Goal: Book appointment/travel/reservation

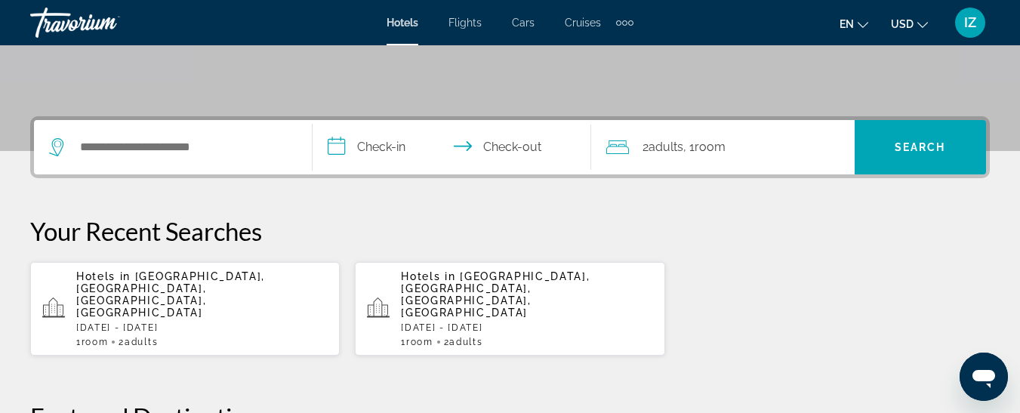
scroll to position [227, 0]
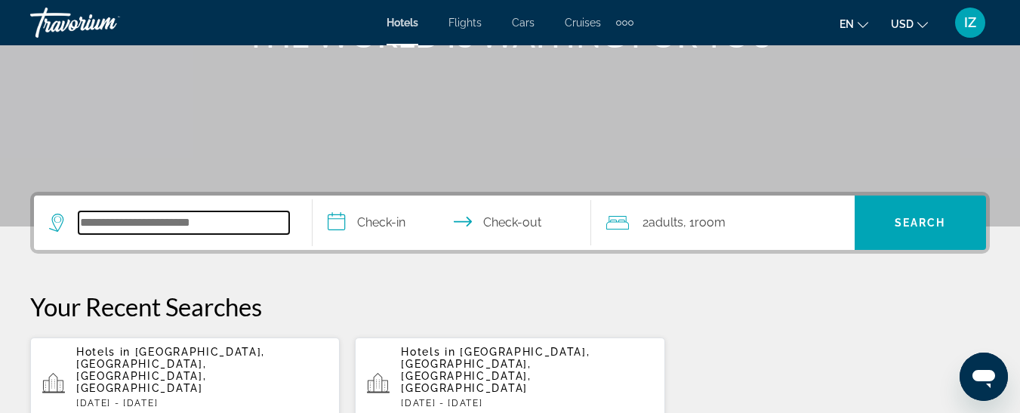
click at [244, 227] on input "Search widget" at bounding box center [184, 222] width 211 height 23
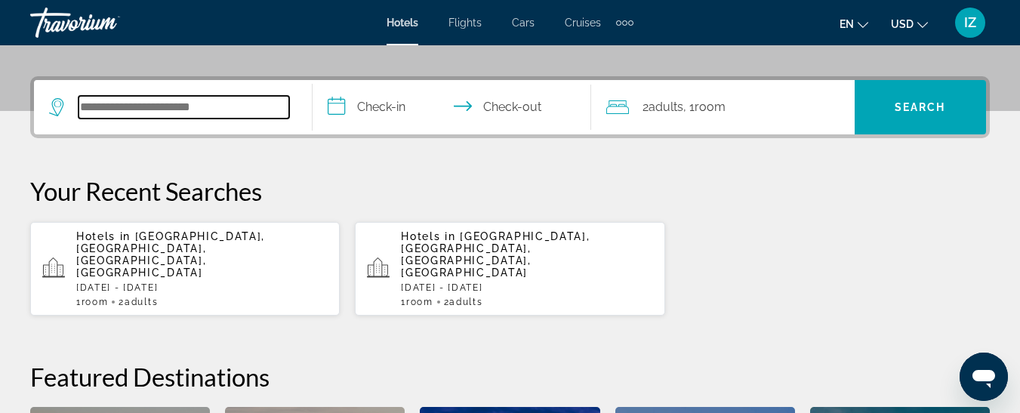
scroll to position [369, 0]
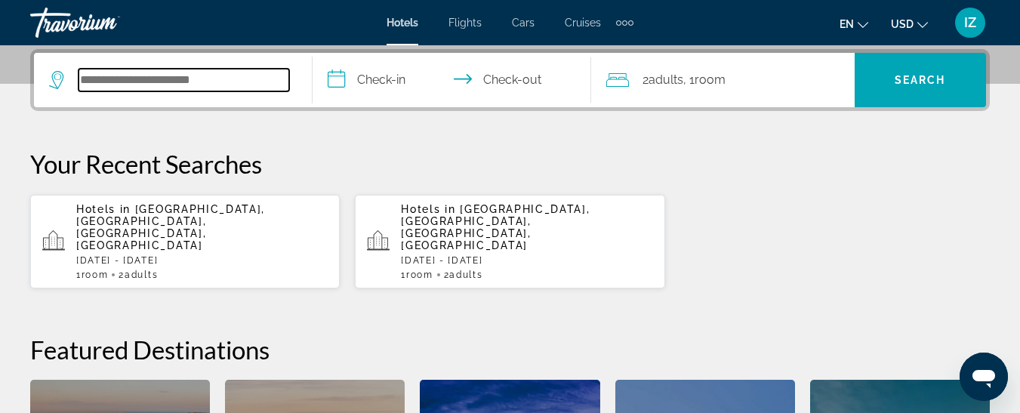
click at [257, 82] on input "Search widget" at bounding box center [184, 80] width 211 height 23
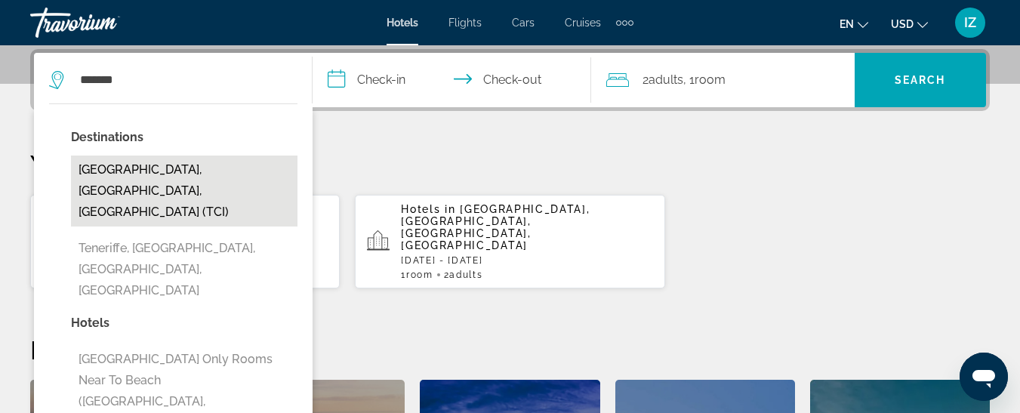
click at [193, 170] on button "[GEOGRAPHIC_DATA], [GEOGRAPHIC_DATA], [GEOGRAPHIC_DATA] (TCI)" at bounding box center [184, 191] width 227 height 71
type input "**********"
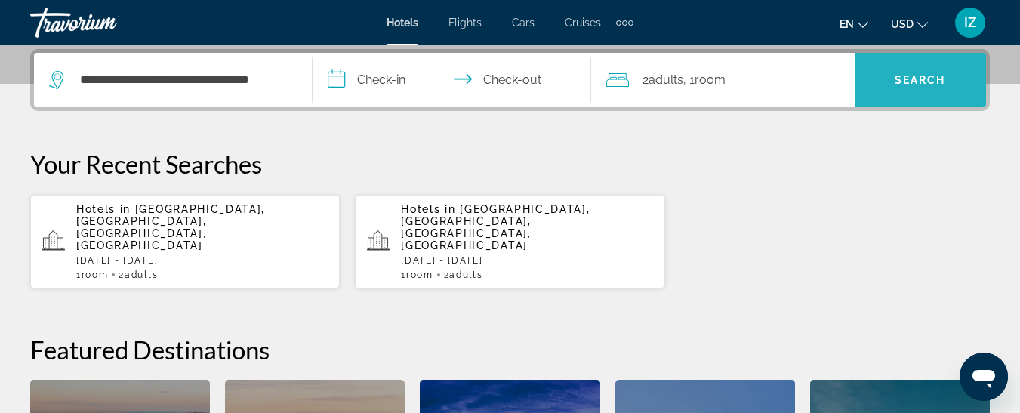
click at [915, 81] on span "Search" at bounding box center [920, 80] width 51 height 12
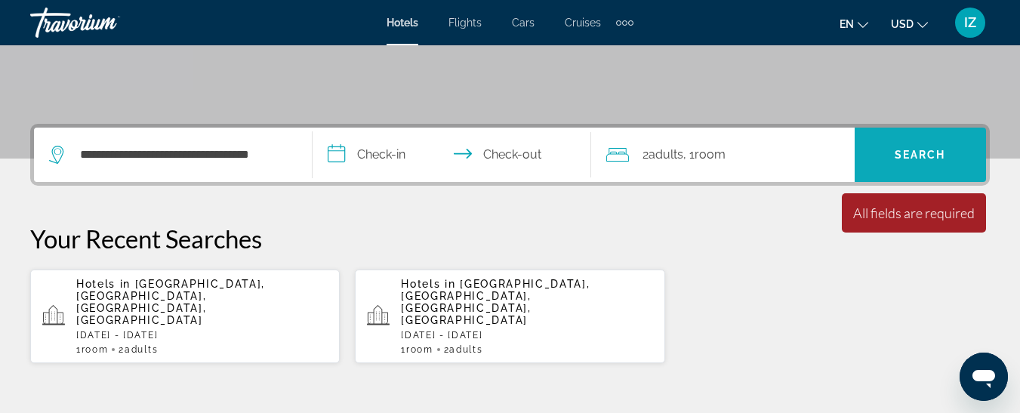
scroll to position [294, 0]
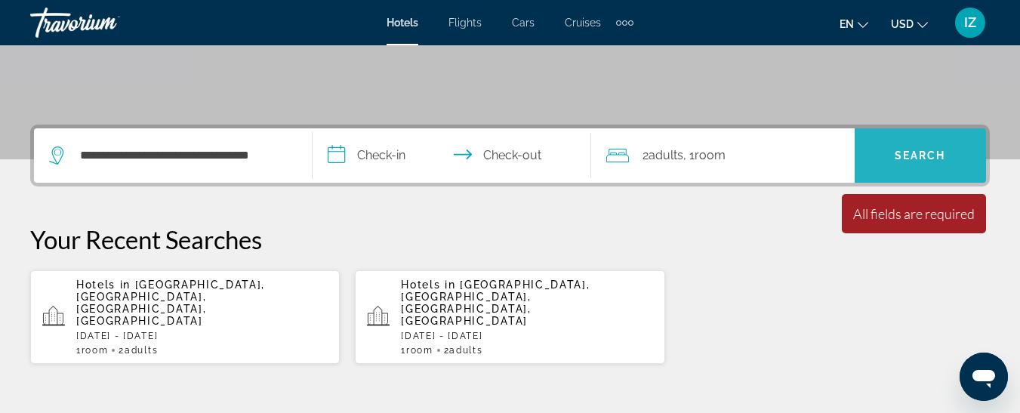
click at [920, 155] on span "Search" at bounding box center [920, 156] width 51 height 12
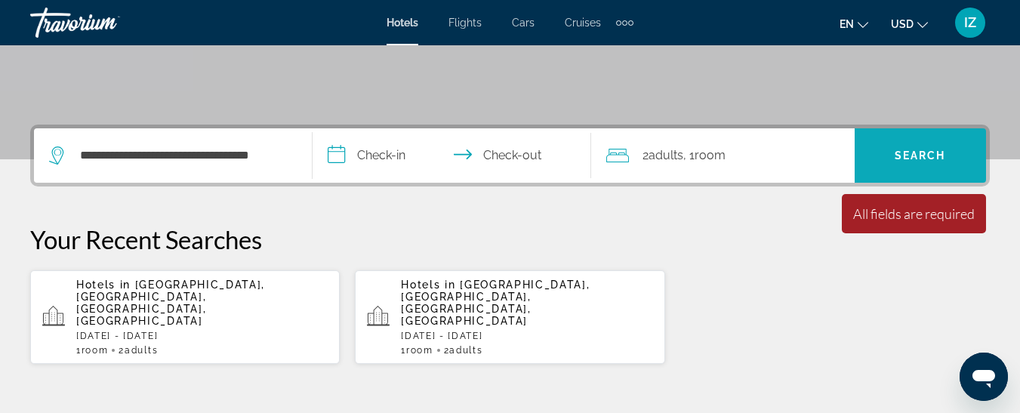
click at [920, 155] on span "Search" at bounding box center [920, 156] width 51 height 12
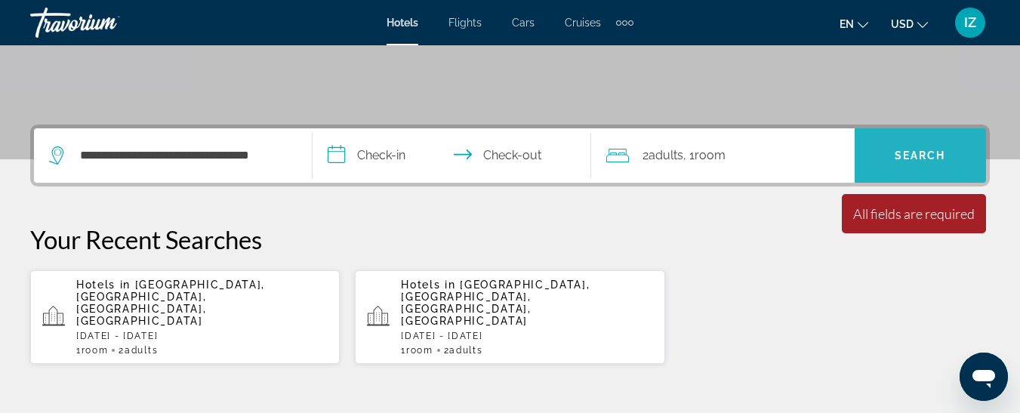
click at [920, 155] on span "Search" at bounding box center [920, 156] width 51 height 12
click at [917, 147] on span "Search widget" at bounding box center [920, 155] width 131 height 36
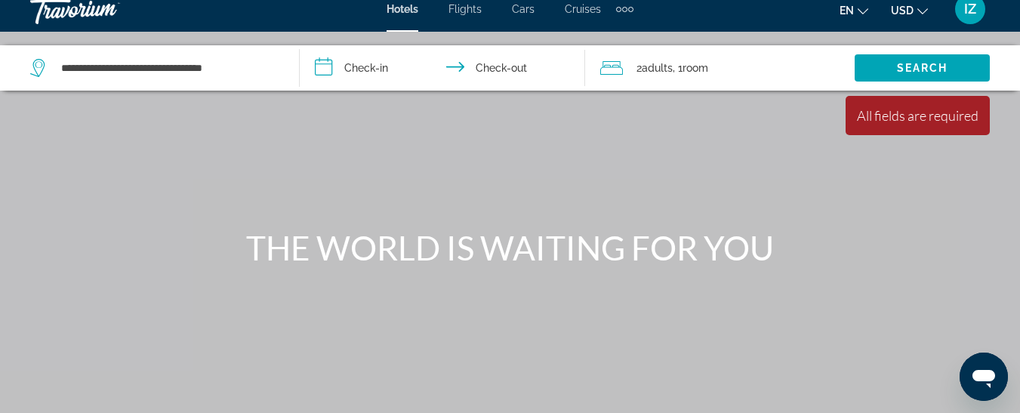
scroll to position [0, 0]
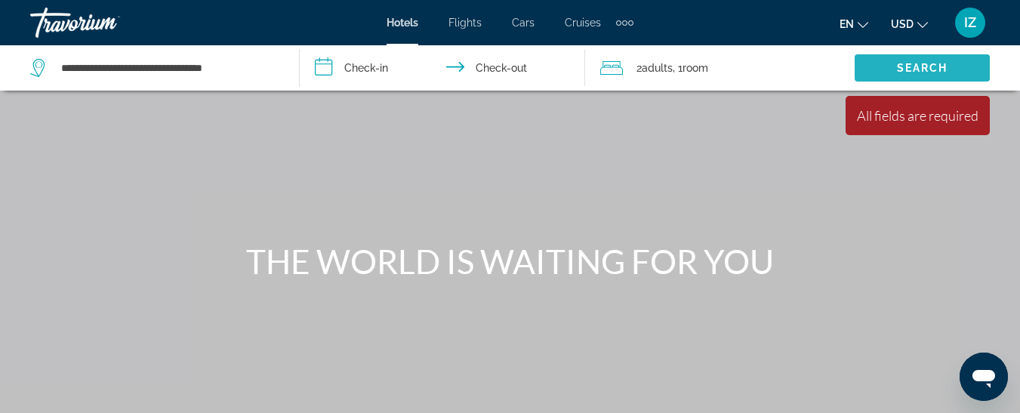
click at [924, 63] on span "Search" at bounding box center [922, 68] width 51 height 12
click at [662, 68] on span "Adults" at bounding box center [657, 68] width 31 height 12
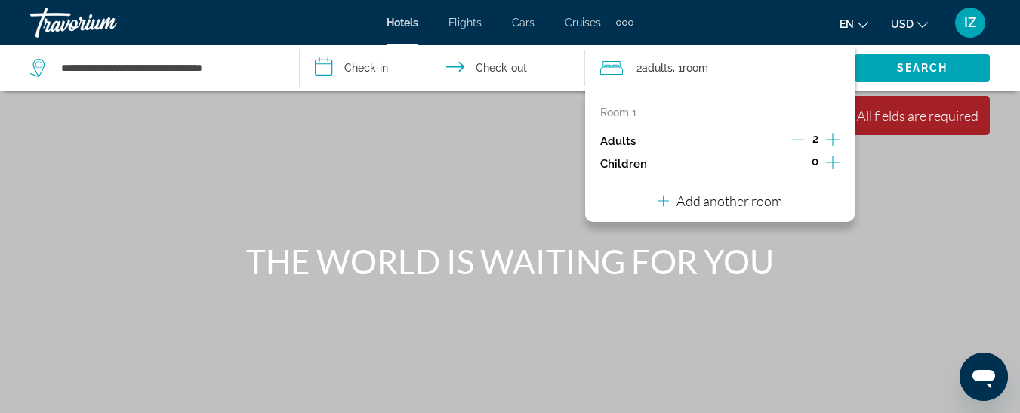
click at [370, 64] on input "**********" at bounding box center [445, 70] width 291 height 50
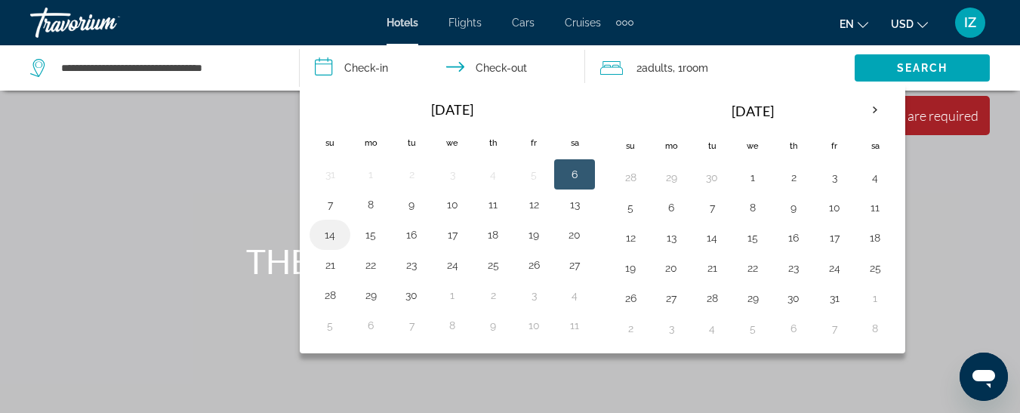
click at [330, 236] on button "14" at bounding box center [330, 234] width 24 height 21
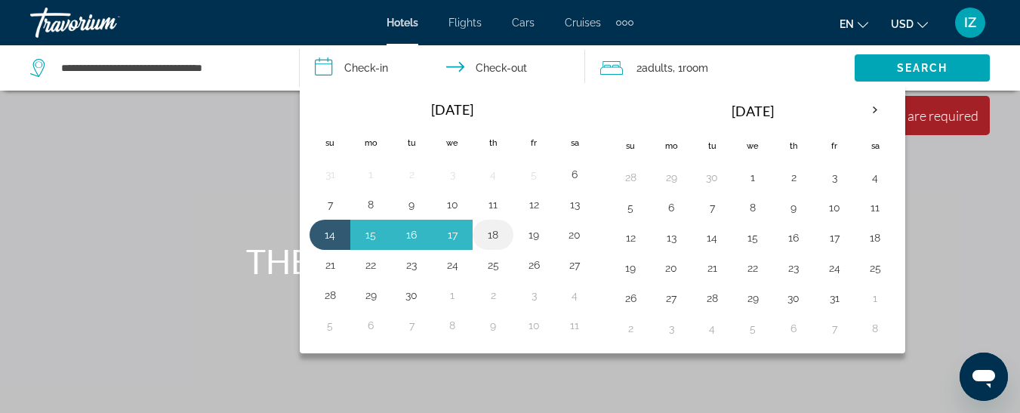
click at [498, 234] on button "18" at bounding box center [493, 234] width 24 height 21
type input "**********"
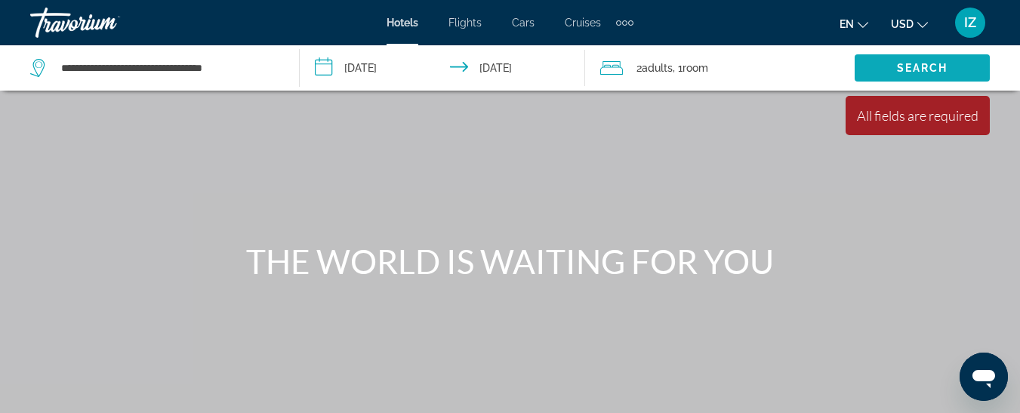
click at [942, 63] on span "Search" at bounding box center [922, 68] width 51 height 12
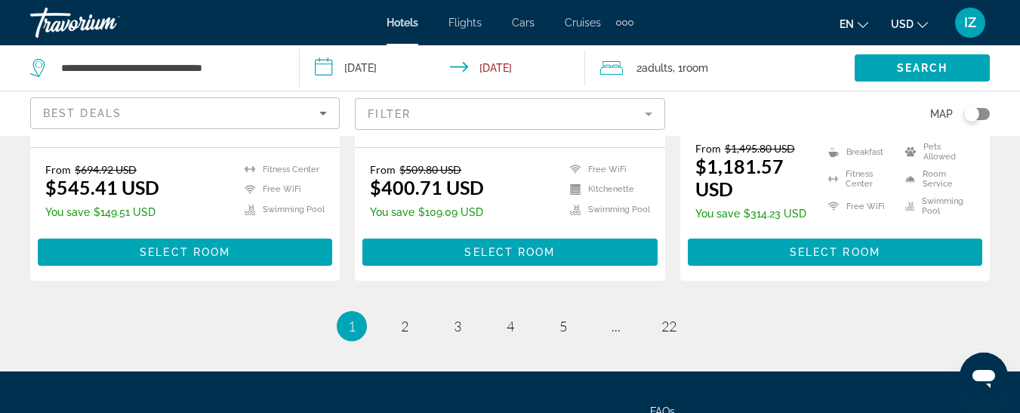
scroll to position [2314, 0]
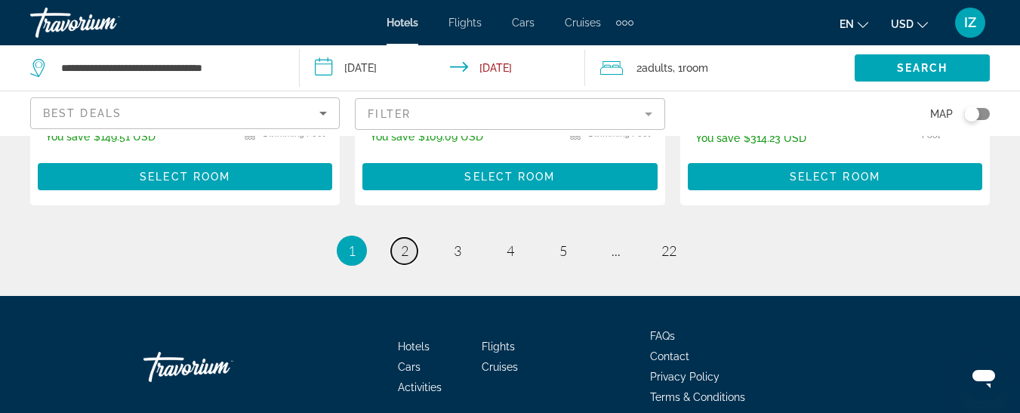
click at [403, 242] on span "2" at bounding box center [405, 250] width 8 height 17
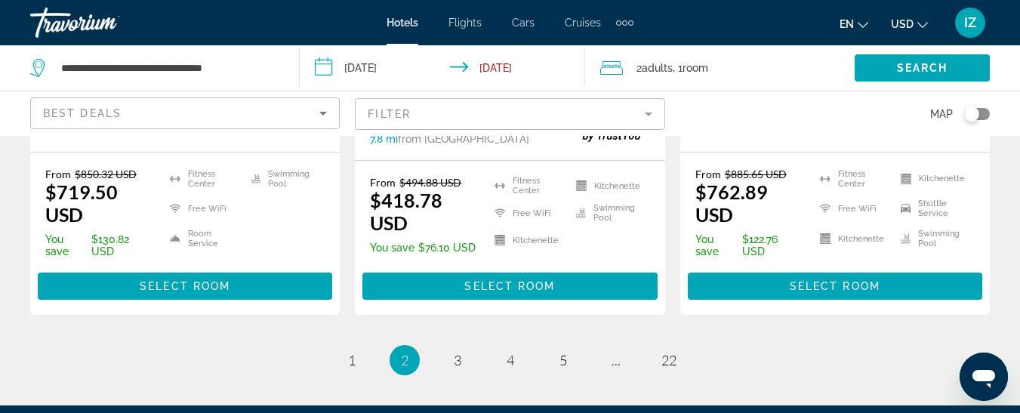
scroll to position [2190, 0]
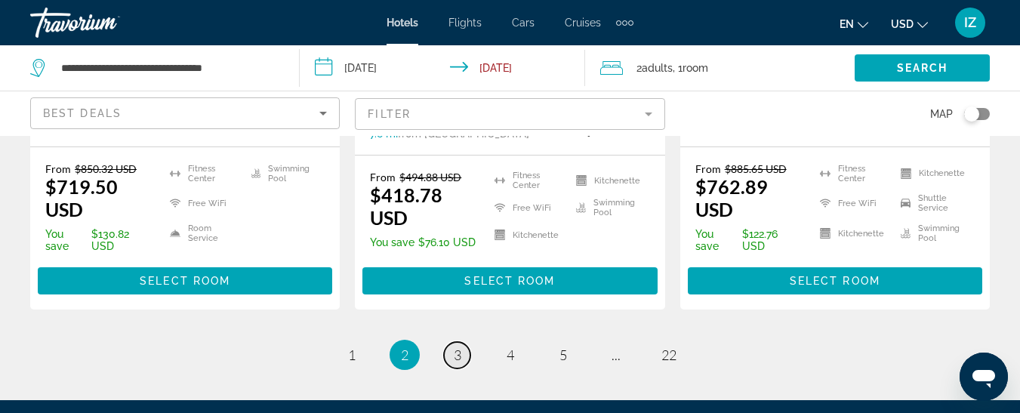
click at [459, 347] on span "3" at bounding box center [458, 355] width 8 height 17
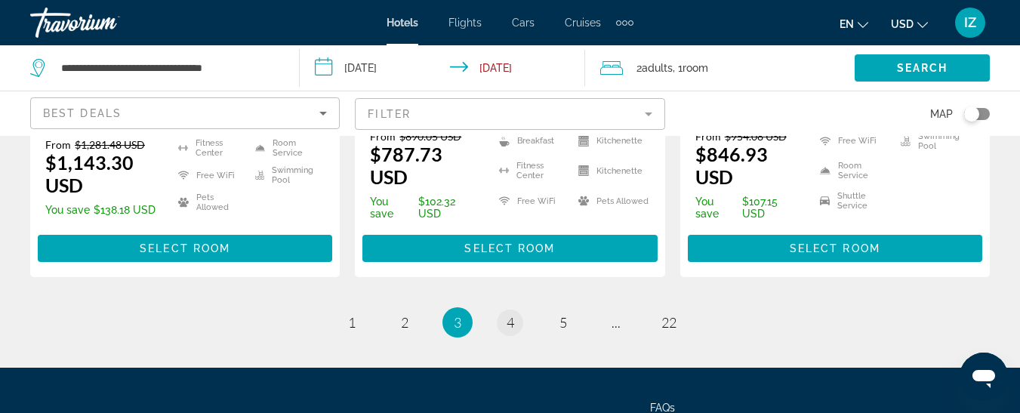
scroll to position [2280, 0]
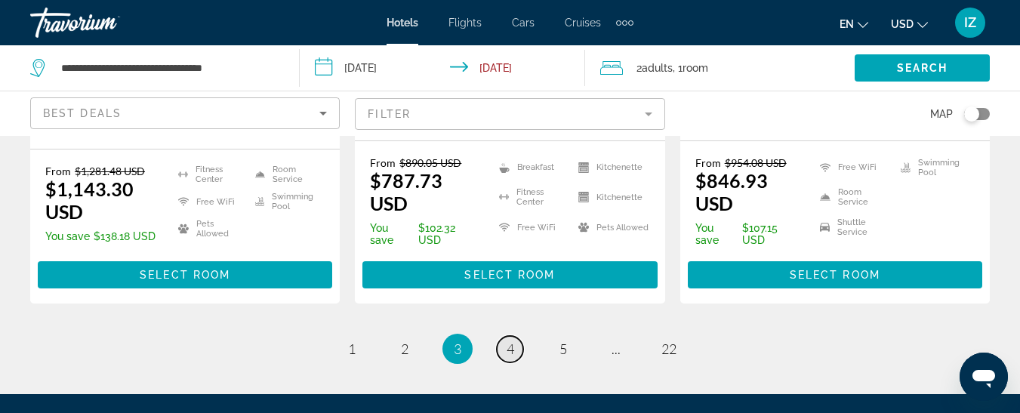
click at [513, 341] on span "4" at bounding box center [511, 349] width 8 height 17
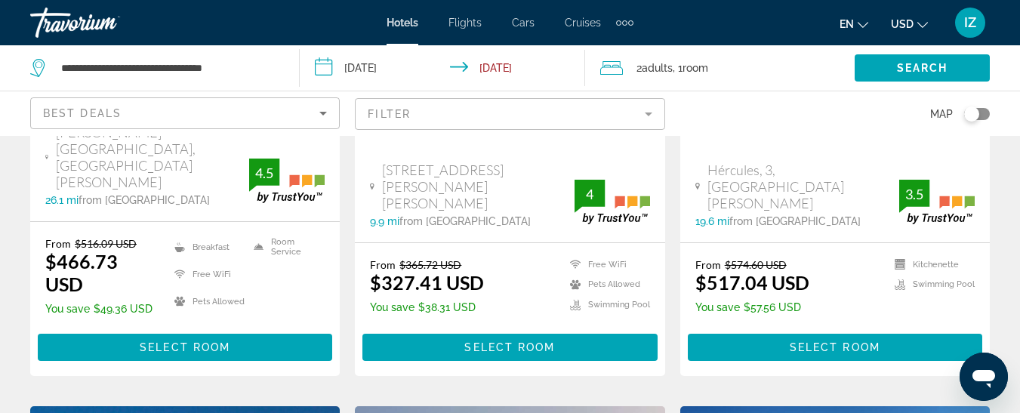
scroll to position [378, 0]
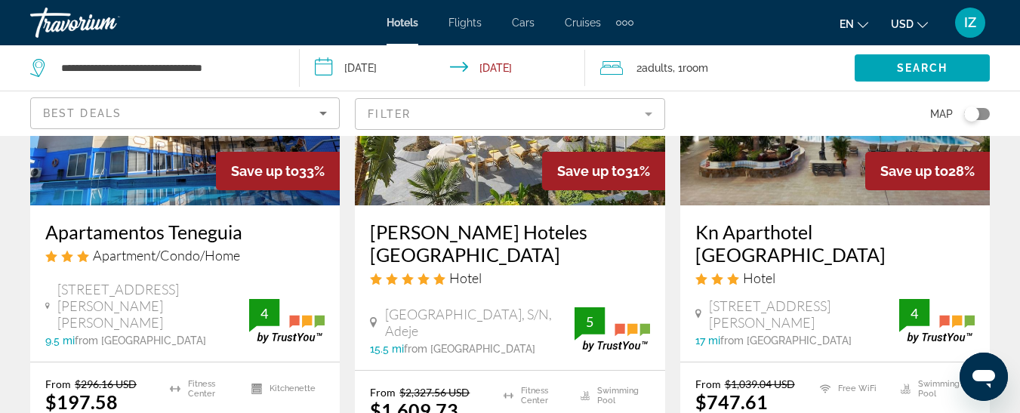
scroll to position [906, 0]
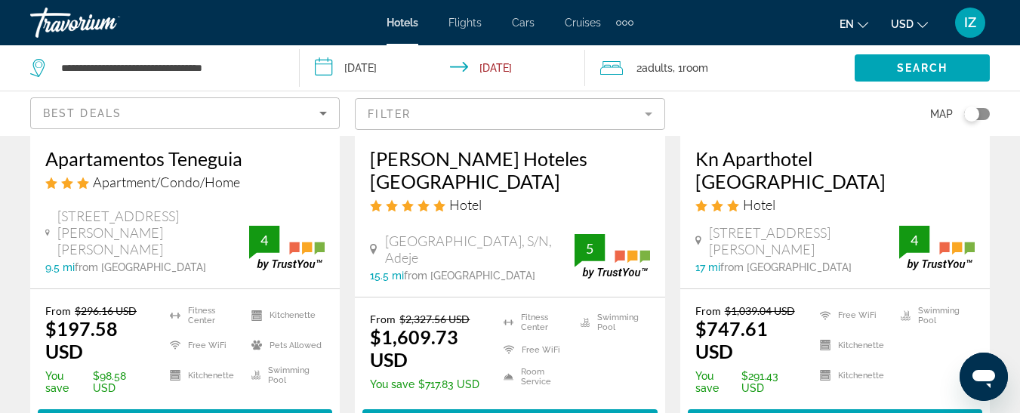
click at [628, 22] on div "Extra navigation items" at bounding box center [624, 22] width 17 height 23
click at [615, 53] on span "Activities" at bounding box center [600, 51] width 44 height 12
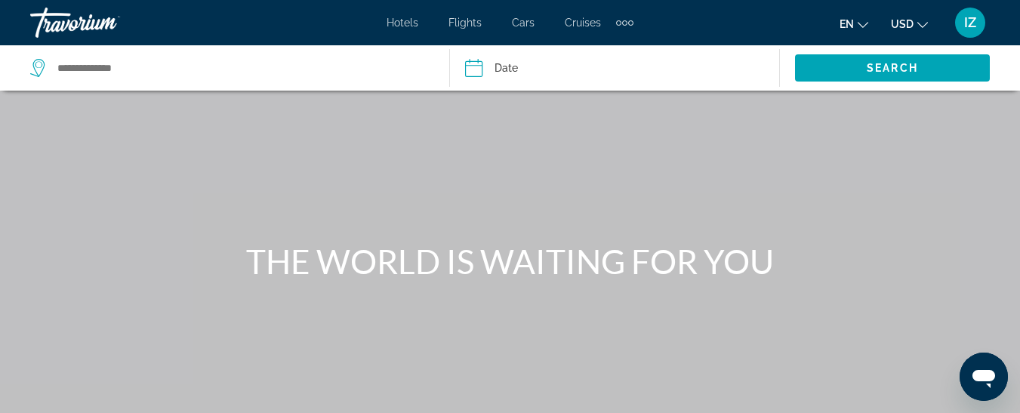
click at [464, 24] on span "Flights" at bounding box center [465, 23] width 33 height 12
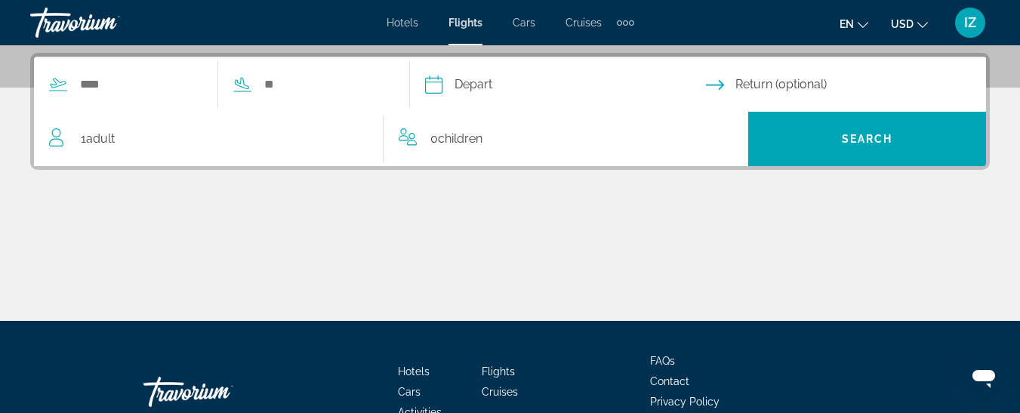
scroll to position [378, 0]
